Goal: Information Seeking & Learning: Learn about a topic

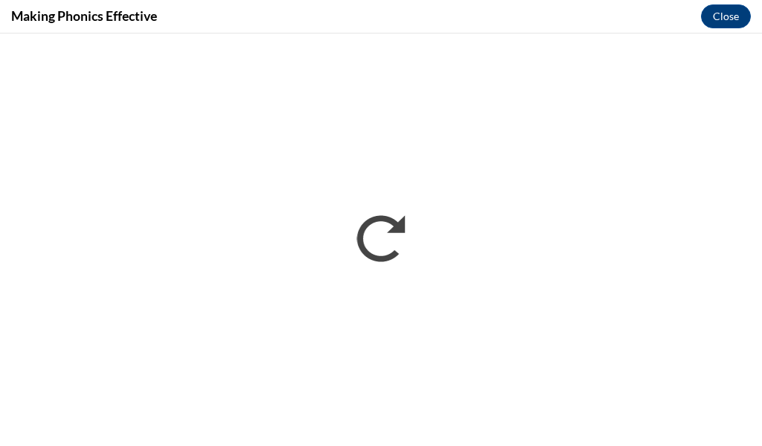
scroll to position [595, 0]
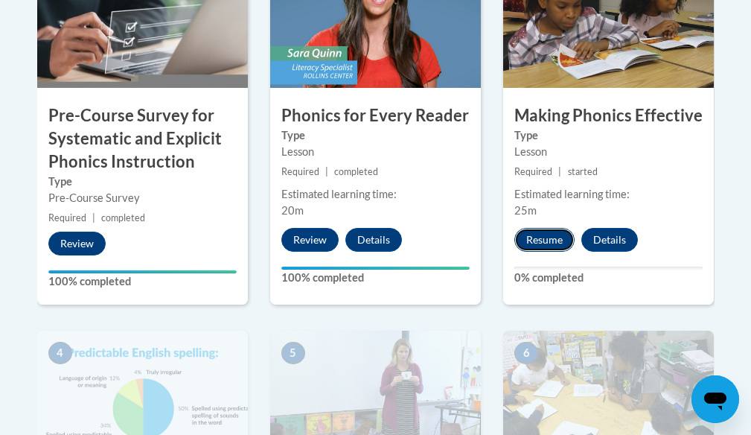
click at [548, 240] on button "Resume" at bounding box center [544, 240] width 60 height 24
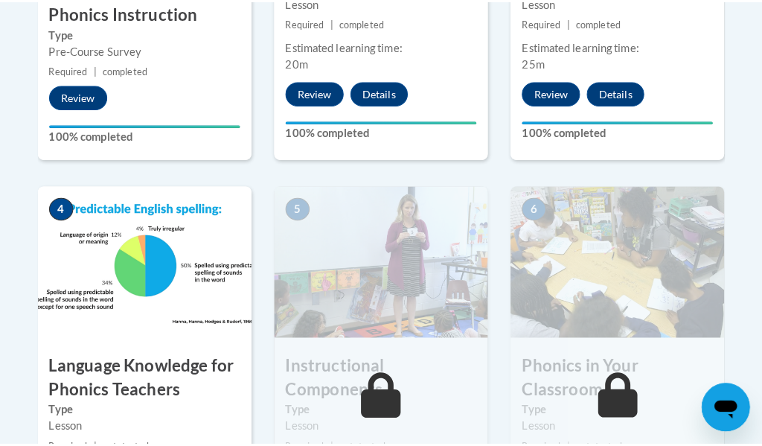
scroll to position [893, 0]
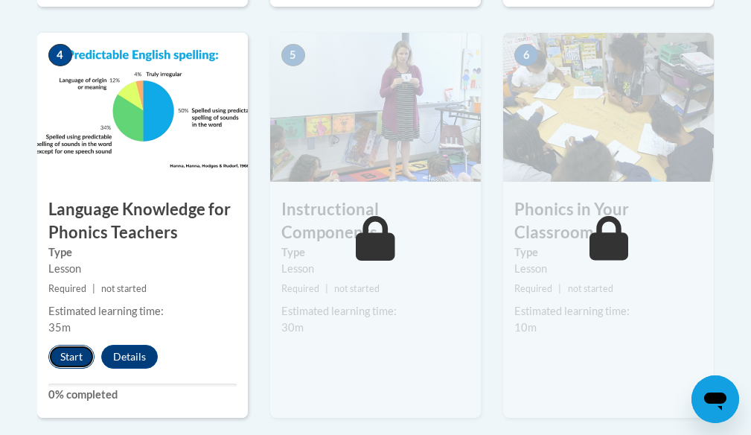
click at [61, 354] on button "Start" at bounding box center [71, 357] width 46 height 24
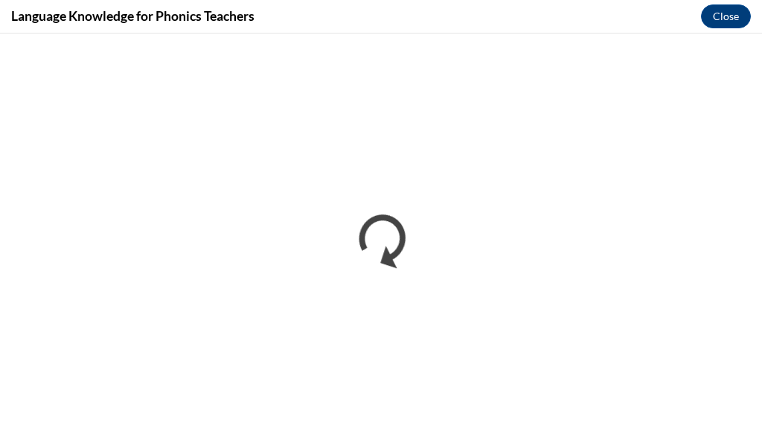
scroll to position [0, 0]
